Goal: Task Accomplishment & Management: Use online tool/utility

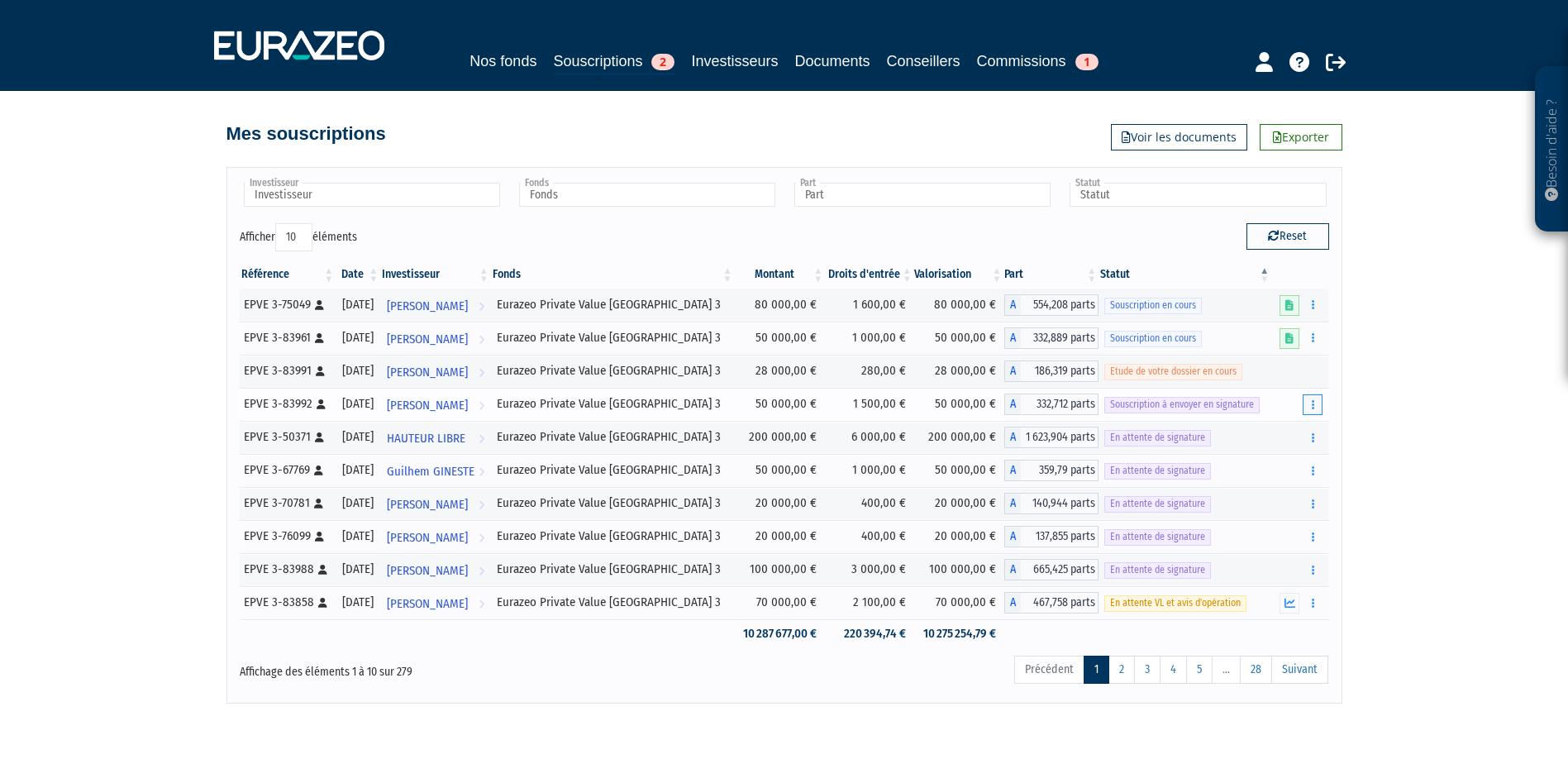
click at [1309, 406] on button "button" at bounding box center [1313, 405] width 20 height 21
click at [1293, 429] on link "Envoyer à signer" at bounding box center [1270, 435] width 94 height 27
